Goal: Find specific page/section: Find specific page/section

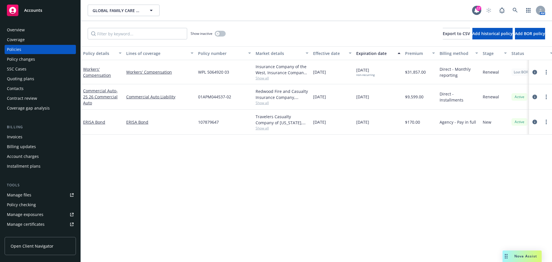
click at [31, 9] on span "Accounts" at bounding box center [33, 10] width 18 height 5
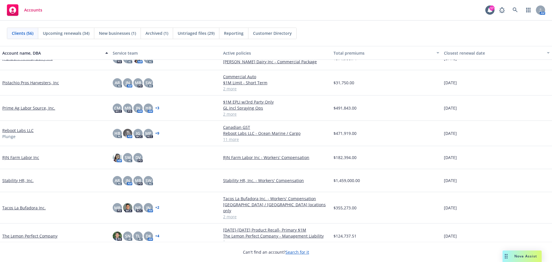
scroll to position [814, 0]
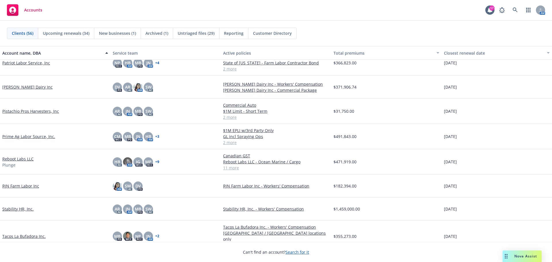
click at [13, 88] on link "[PERSON_NAME] Dairy Inc" at bounding box center [27, 87] width 50 height 6
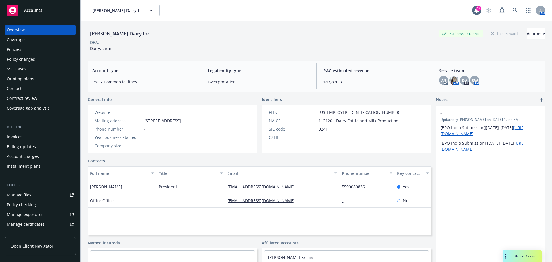
click at [32, 53] on div "Policies" at bounding box center [40, 49] width 67 height 9
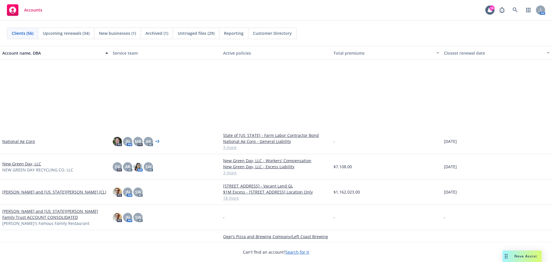
scroll to position [670, 0]
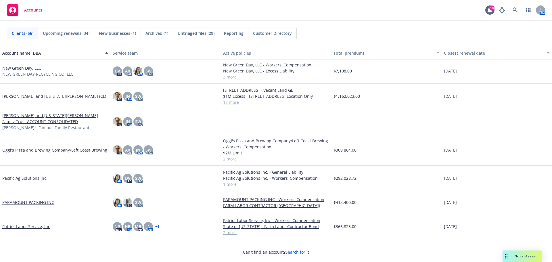
click at [25, 181] on link "Pacific Ag Solutions Inc." at bounding box center [24, 178] width 45 height 6
